Goal: Information Seeking & Learning: Check status

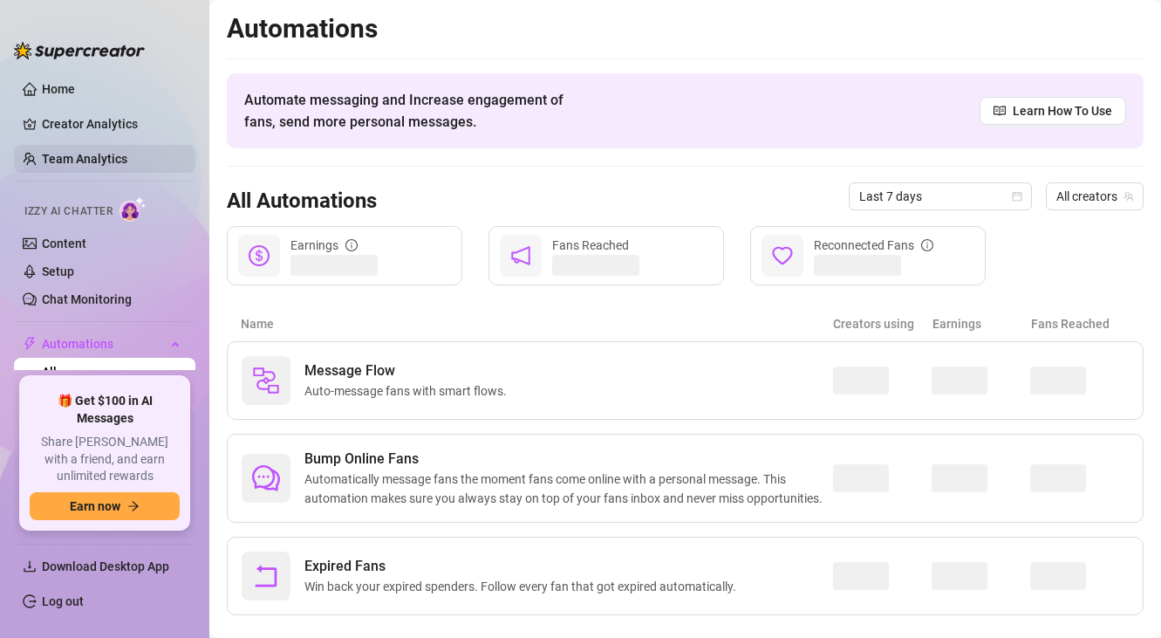
click at [105, 166] on link "Team Analytics" at bounding box center [85, 159] width 86 height 14
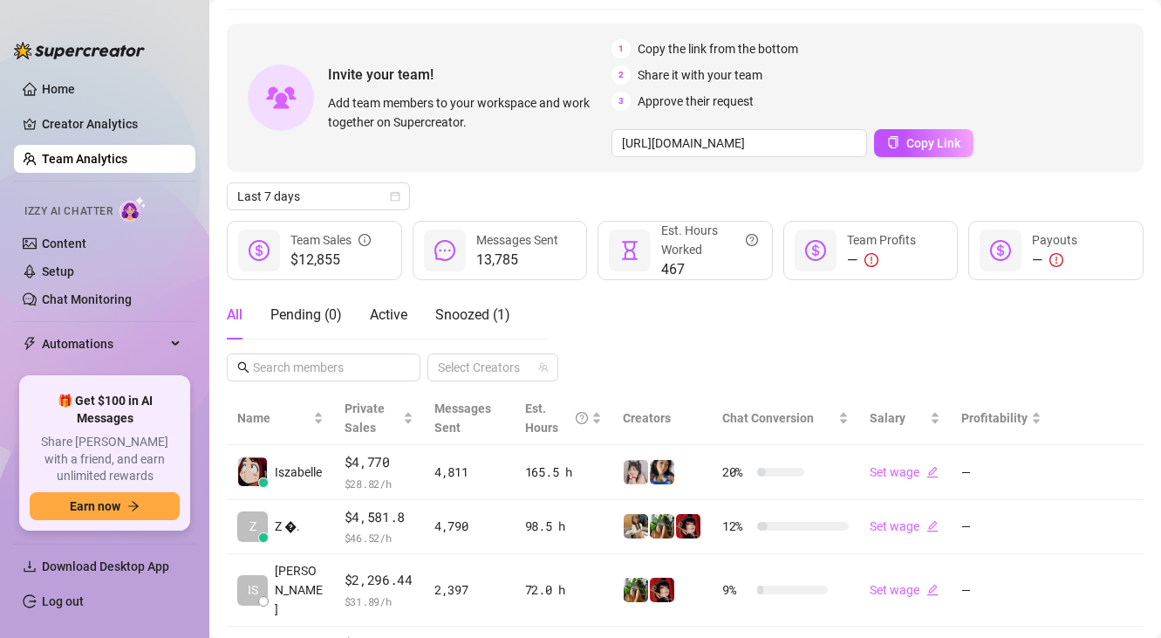
scroll to position [66, 0]
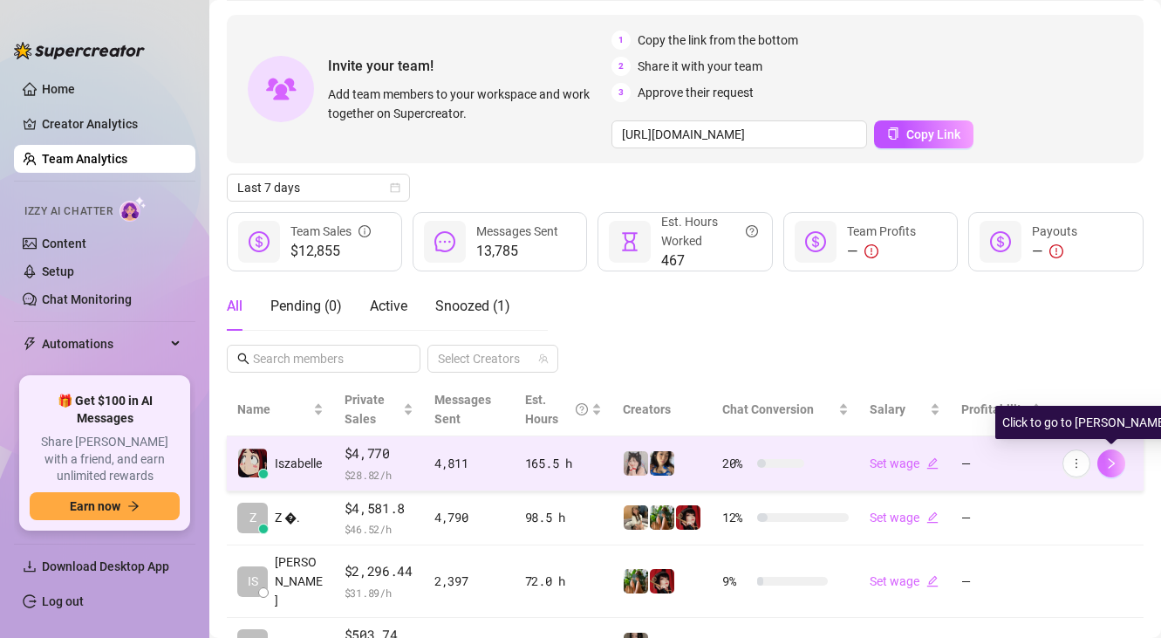
click at [1109, 467] on icon "right" at bounding box center [1112, 463] width 12 height 12
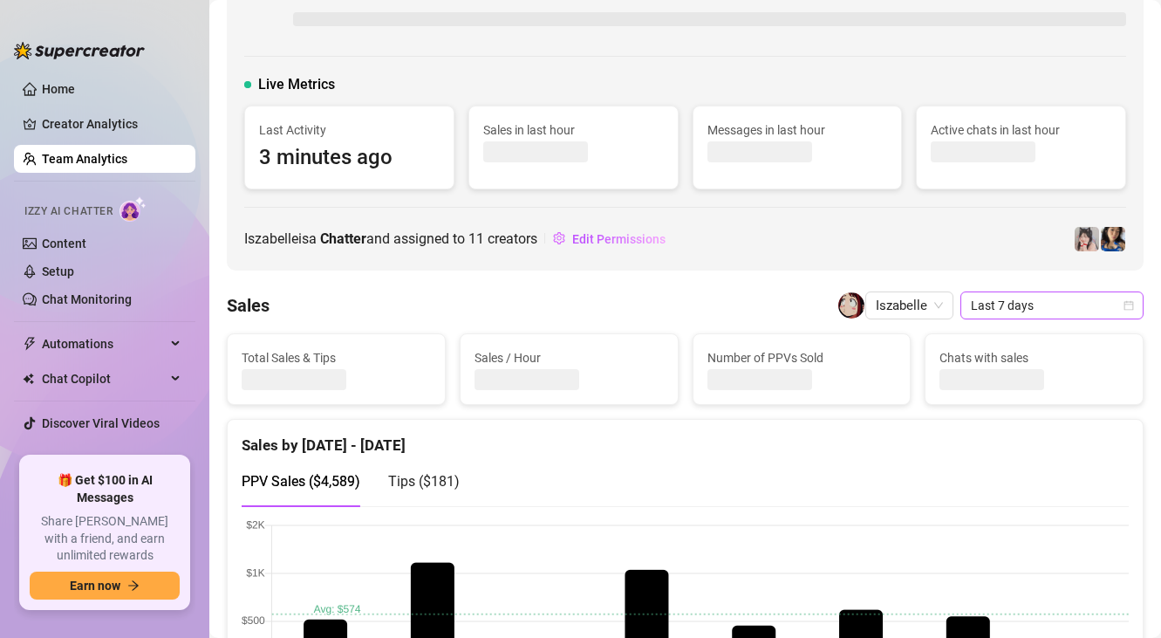
click at [1003, 310] on span "Last 7 days" at bounding box center [1052, 305] width 162 height 26
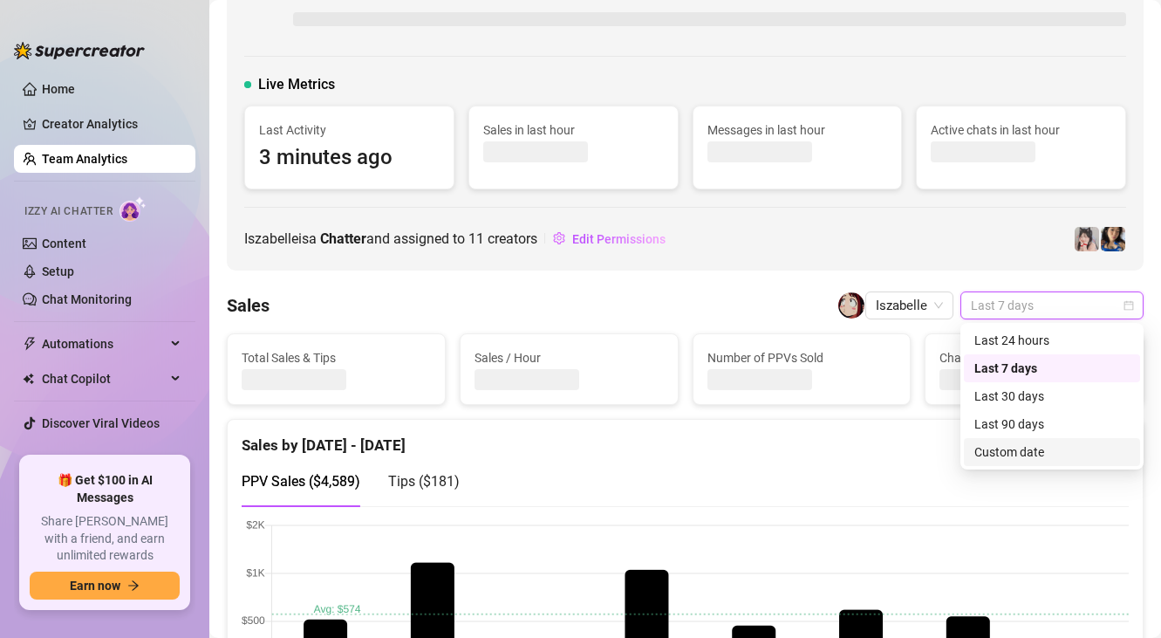
click at [1010, 451] on div "Custom date" at bounding box center [1052, 451] width 155 height 19
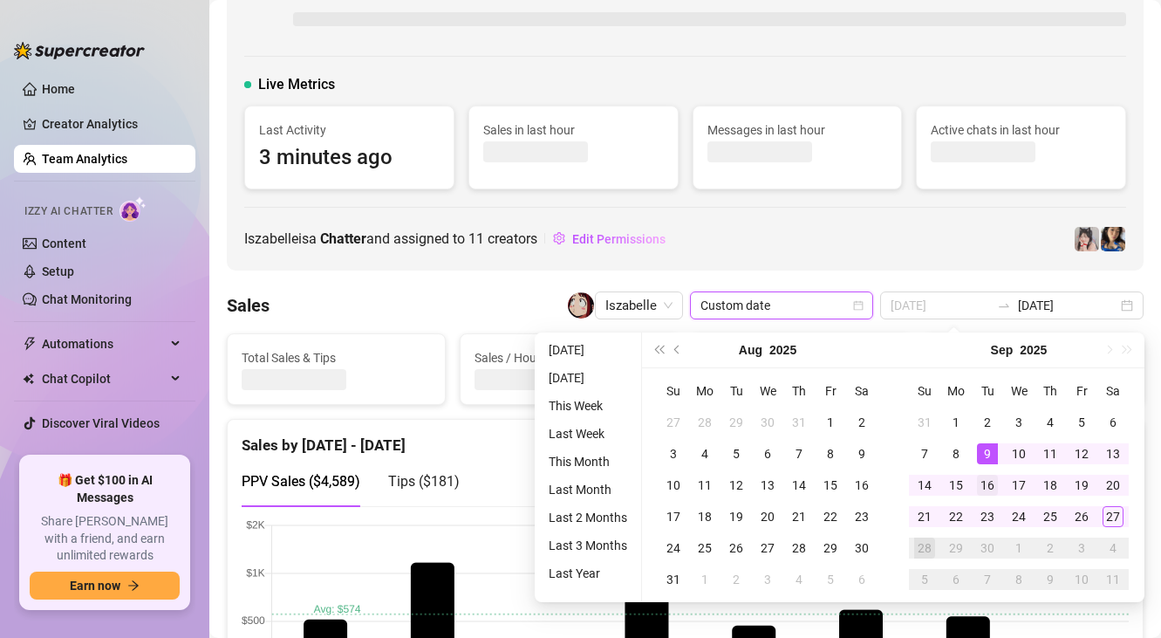
type input "[DATE]"
click at [989, 490] on div "16" at bounding box center [987, 485] width 21 height 21
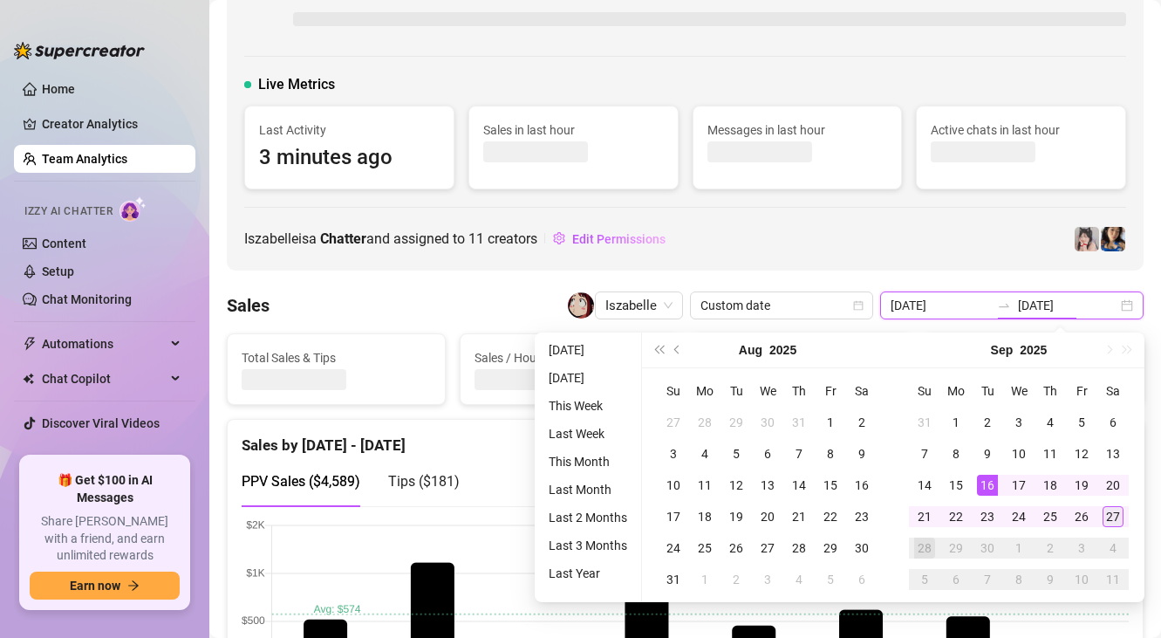
type input "[DATE]"
click at [1119, 523] on div "27" at bounding box center [1113, 516] width 21 height 21
type input "[DATE]"
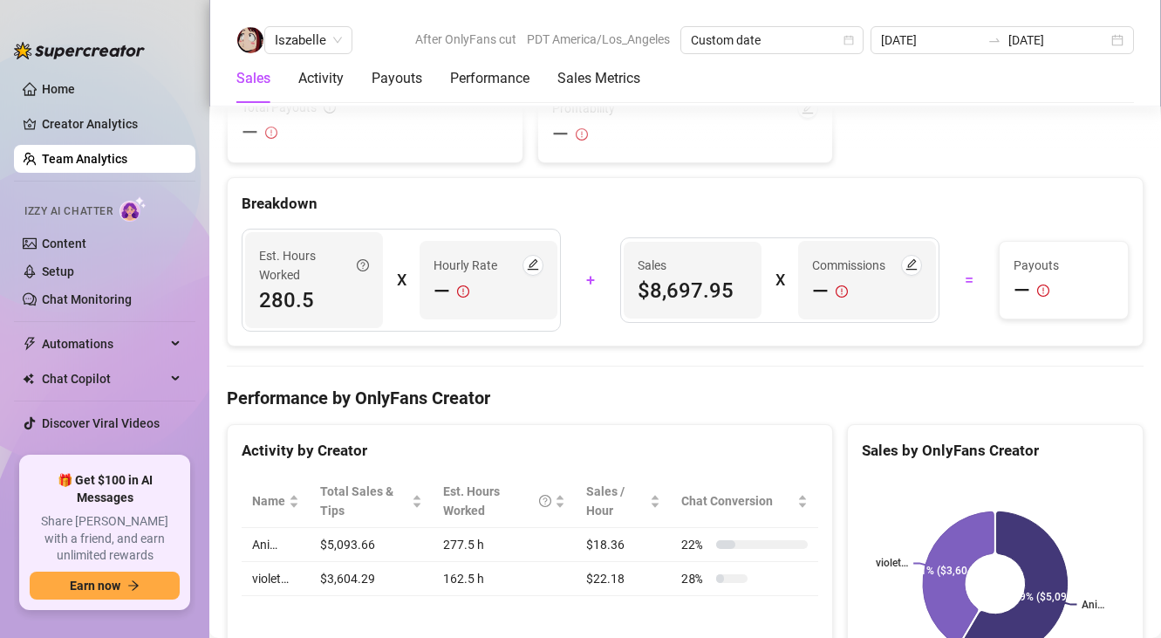
scroll to position [2066, 0]
